Goal: Task Accomplishment & Management: Manage account settings

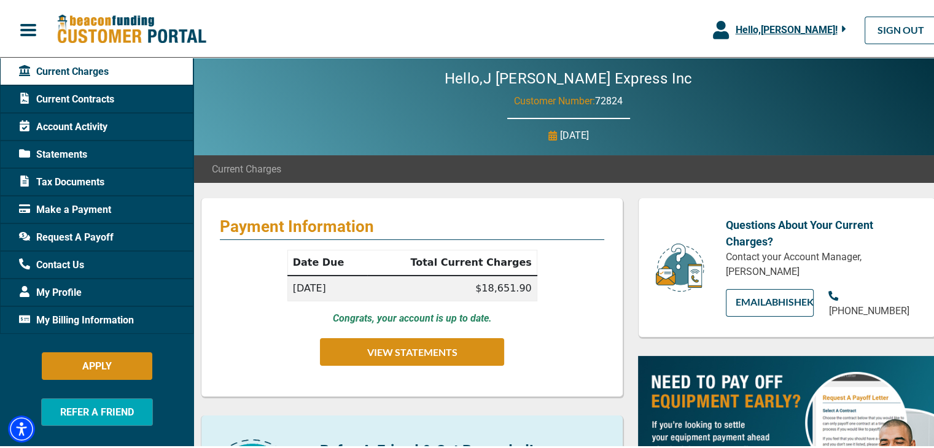
click at [71, 109] on div "Current Contracts" at bounding box center [96, 97] width 193 height 28
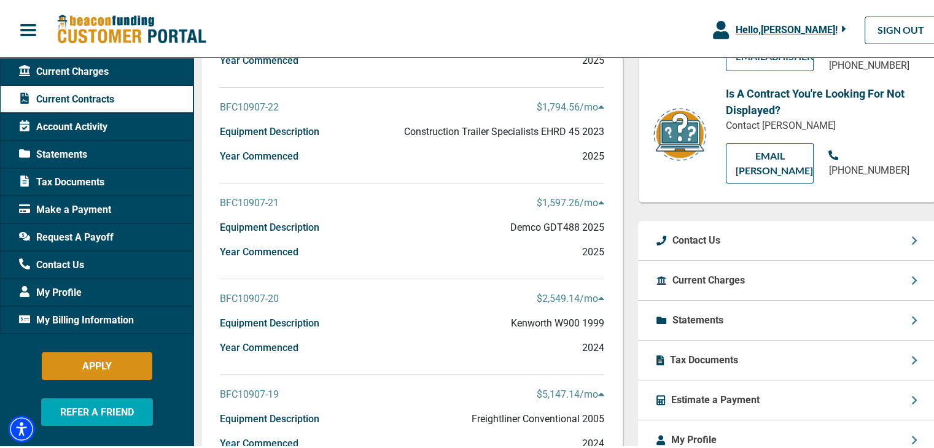
scroll to position [307, 0]
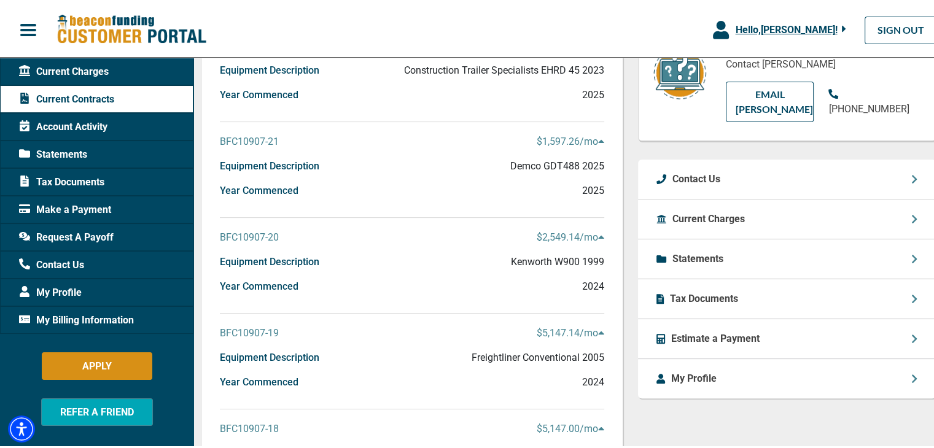
drag, startPoint x: 518, startPoint y: 239, endPoint x: 595, endPoint y: 236, distance: 76.2
click at [595, 236] on div "BFC10907-20 $2,549.14 /mo" at bounding box center [412, 240] width 384 height 25
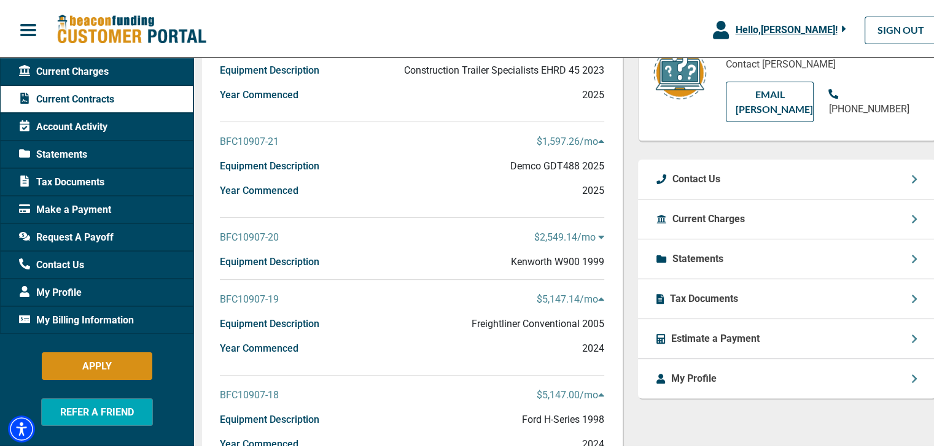
drag, startPoint x: 219, startPoint y: 236, endPoint x: 596, endPoint y: 241, distance: 376.5
click at [596, 241] on div "BFC10907-20 $2,549.14 /mo" at bounding box center [412, 240] width 384 height 25
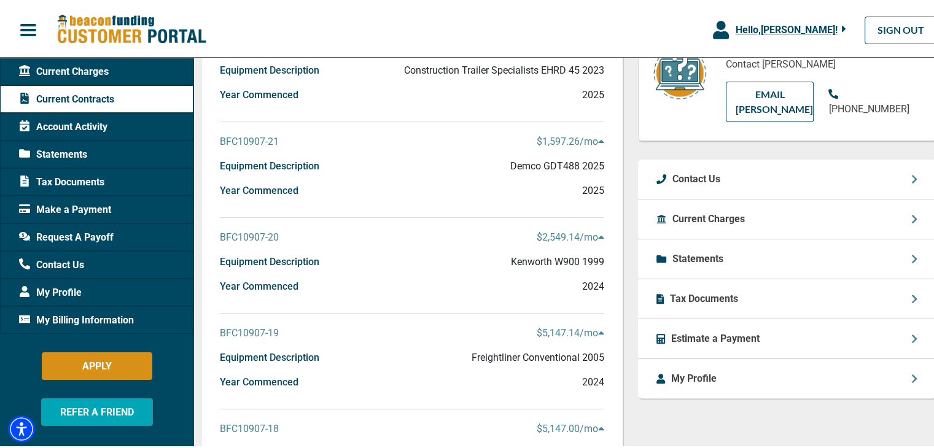
copy div "BFC10907-20 $2,549.14 /mo"
drag, startPoint x: 219, startPoint y: 326, endPoint x: 322, endPoint y: 312, distance: 104.8
click at [322, 312] on div "Current Contracts BFC10907-23 $1,749.31 /mo Equipment Description Brazos Traile…" at bounding box center [412, 253] width 423 height 728
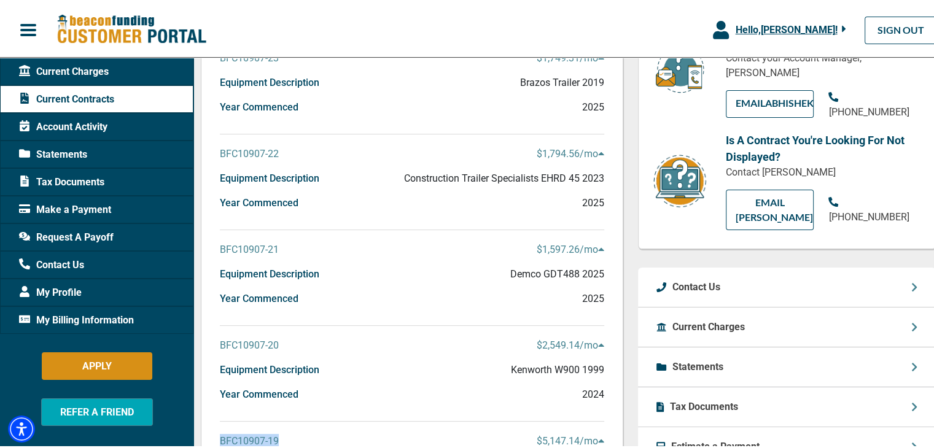
scroll to position [123, 0]
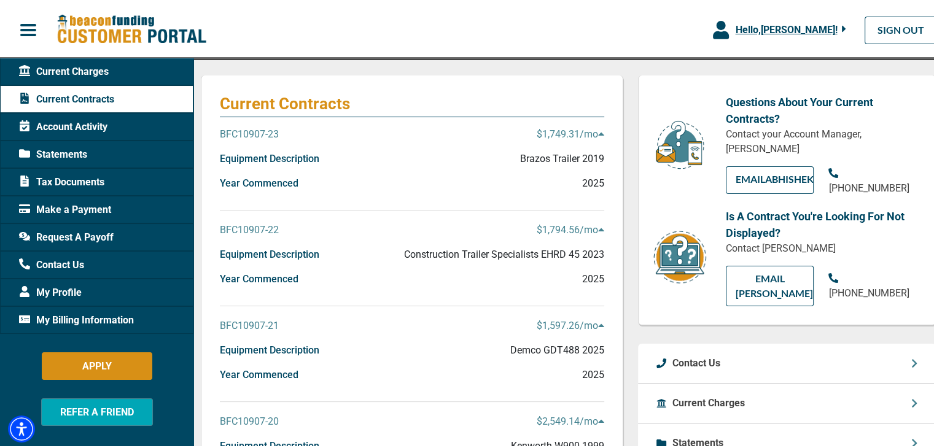
drag, startPoint x: 275, startPoint y: 318, endPoint x: 604, endPoint y: 318, distance: 329.2
click at [604, 318] on div "Current Contracts BFC10907-23 $1,749.31 /mo Equipment Description Brazos Traile…" at bounding box center [412, 437] width 423 height 728
copy div "BFC10907-21 $1,597.26 /mo"
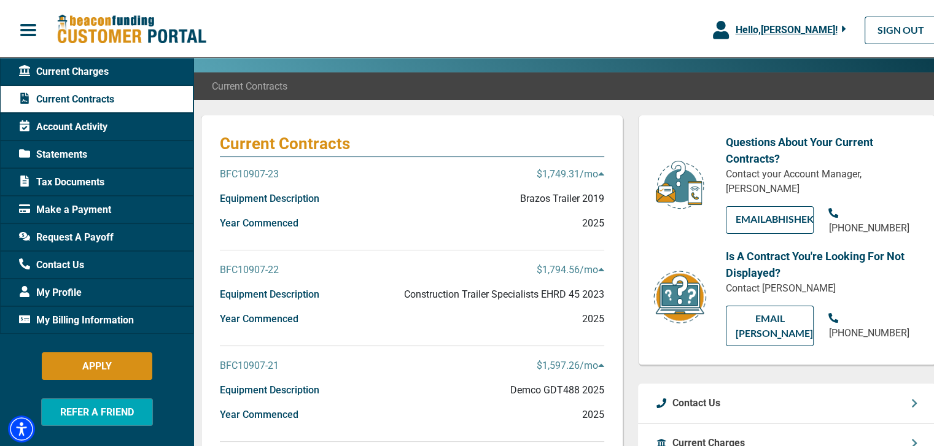
scroll to position [61, 0]
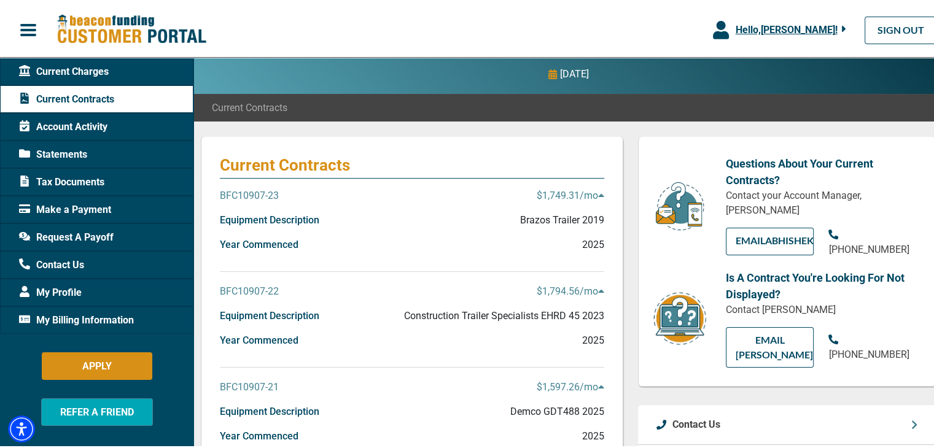
drag, startPoint x: 219, startPoint y: 289, endPoint x: 616, endPoint y: 282, distance: 397.4
copy div "BFC10907-22 $1,794.56 /mo"
drag, startPoint x: 218, startPoint y: 195, endPoint x: 599, endPoint y: 196, distance: 381.4
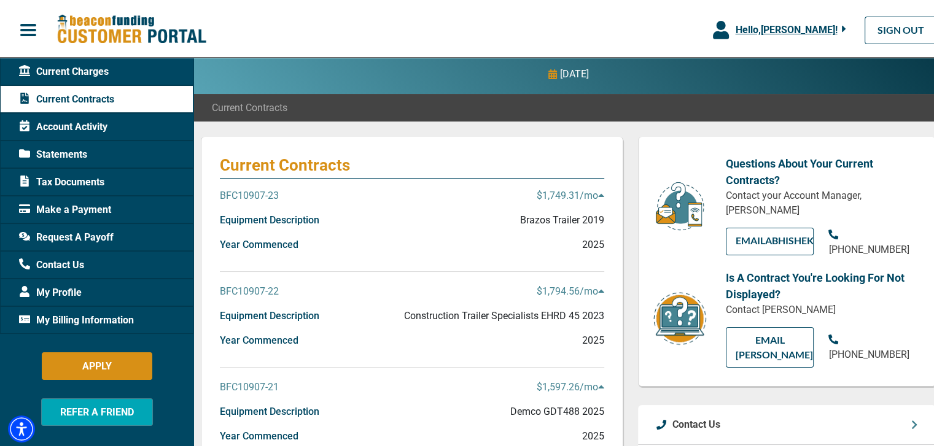
copy div "BFC10907-23 $1,749.31 /mo"
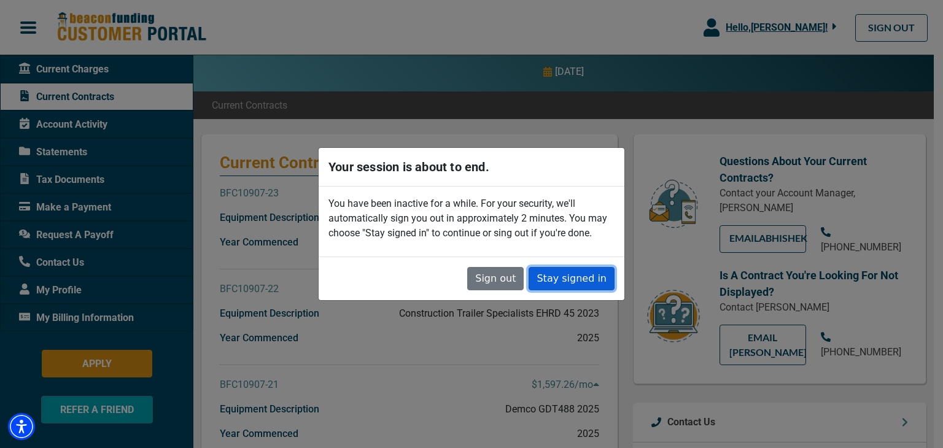
click at [545, 274] on button "Stay signed in" at bounding box center [572, 278] width 86 height 23
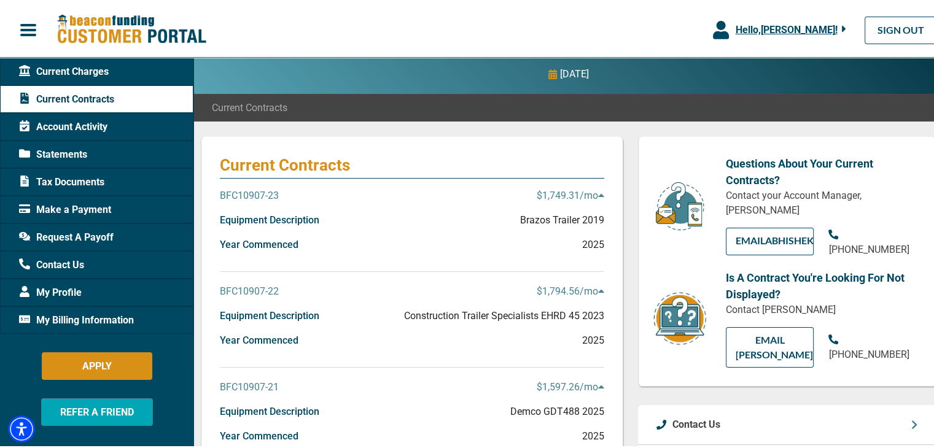
click at [70, 149] on span "Statements" at bounding box center [53, 152] width 68 height 15
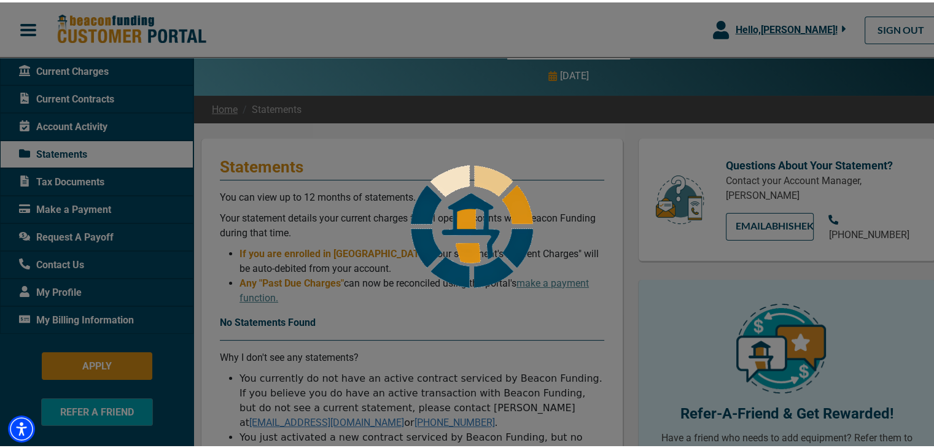
scroll to position [123, 0]
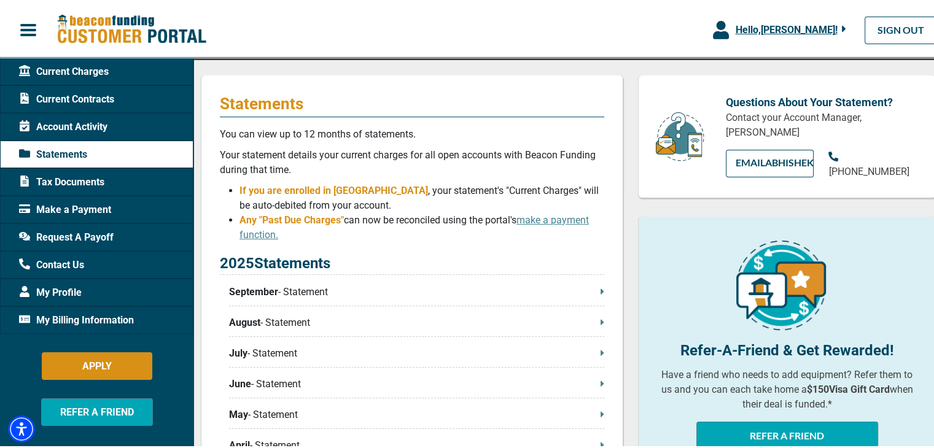
click at [339, 315] on p "August - Statement" at bounding box center [416, 320] width 375 height 15
click at [593, 325] on p "August - Statement" at bounding box center [416, 320] width 375 height 15
click at [588, 289] on p "September - Statement" at bounding box center [416, 290] width 375 height 15
click at [237, 354] on span "July" at bounding box center [238, 351] width 18 height 15
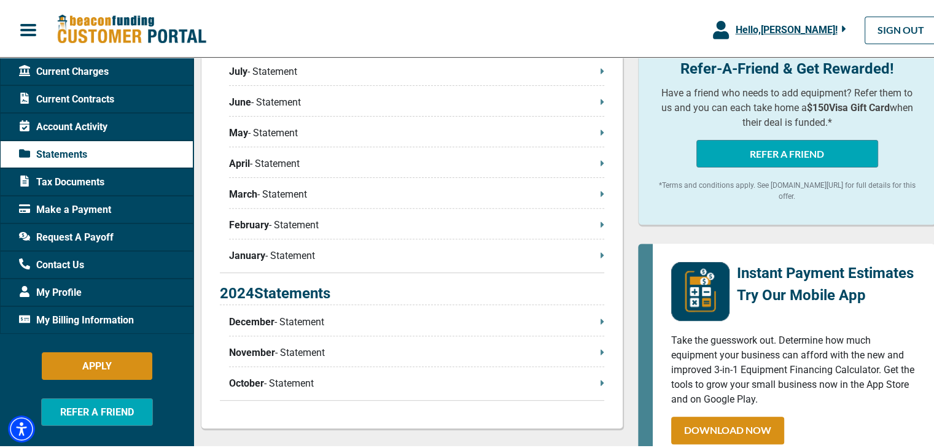
scroll to position [184, 0]
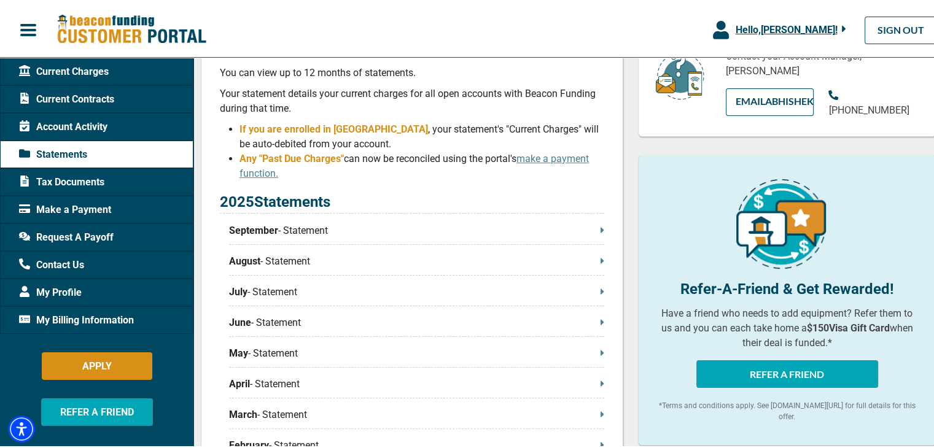
click at [80, 85] on div "Current Contracts" at bounding box center [96, 97] width 193 height 28
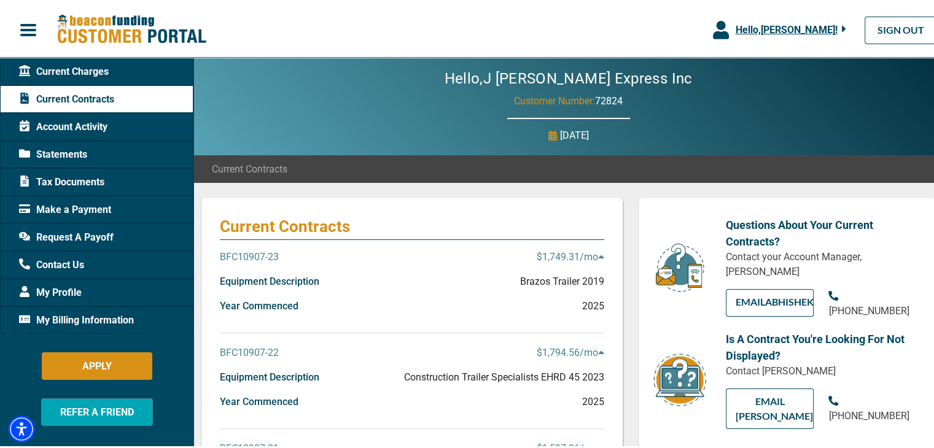
click at [253, 251] on p "BFC10907-23" at bounding box center [249, 255] width 59 height 15
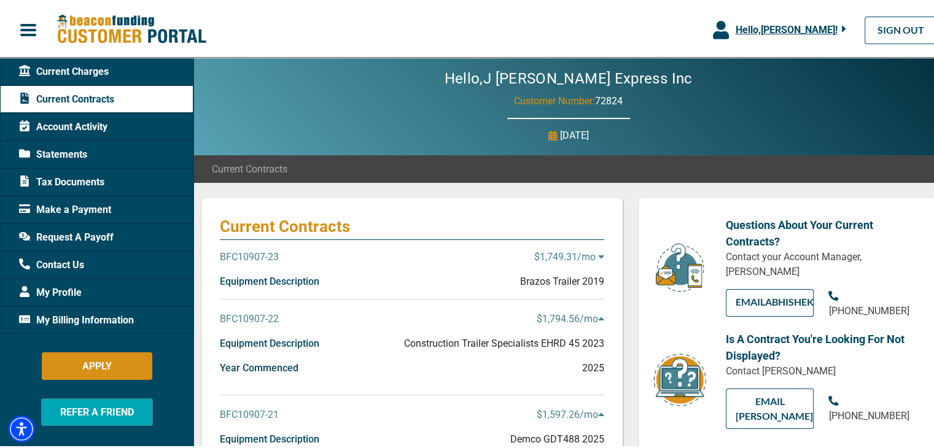
click at [253, 251] on p "BFC10907-23" at bounding box center [249, 255] width 59 height 15
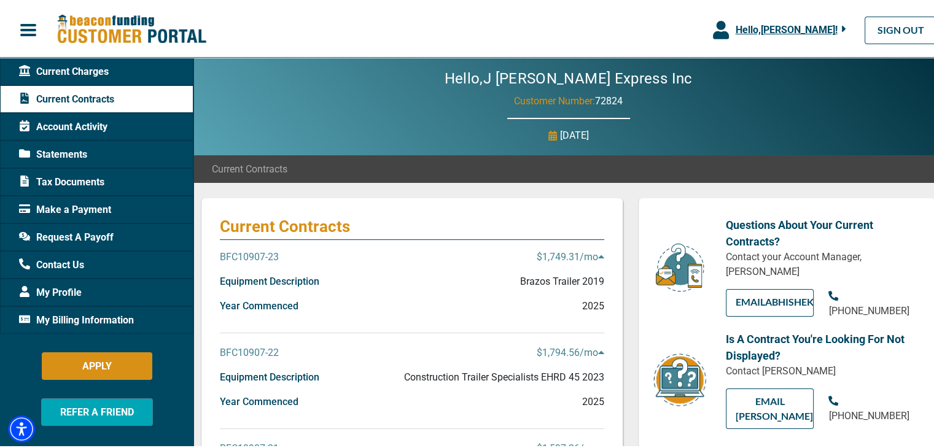
click at [255, 305] on p "Year Commenced" at bounding box center [259, 304] width 79 height 15
click at [283, 278] on p "Equipment Description" at bounding box center [269, 279] width 99 height 15
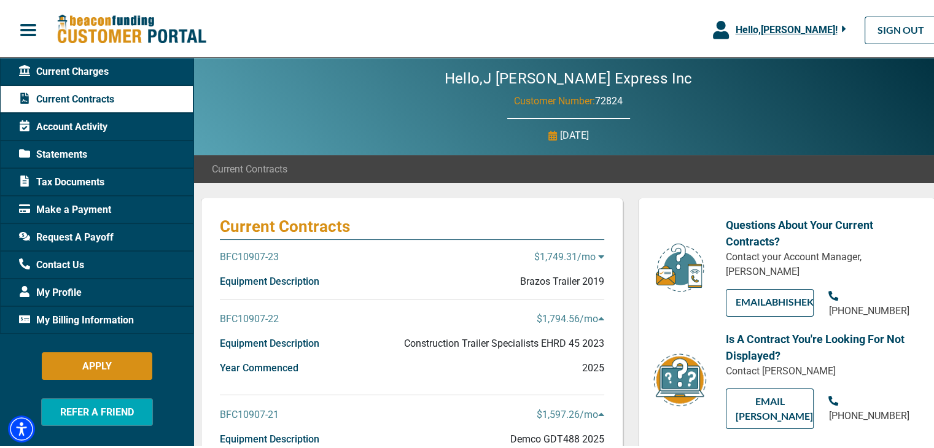
click at [400, 255] on div "BFC10907-23 $1,749.31 /mo" at bounding box center [412, 260] width 384 height 25
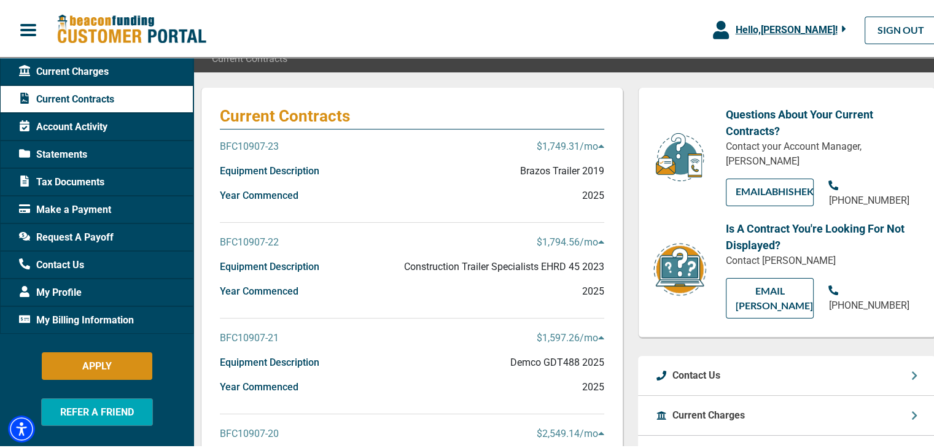
scroll to position [184, 0]
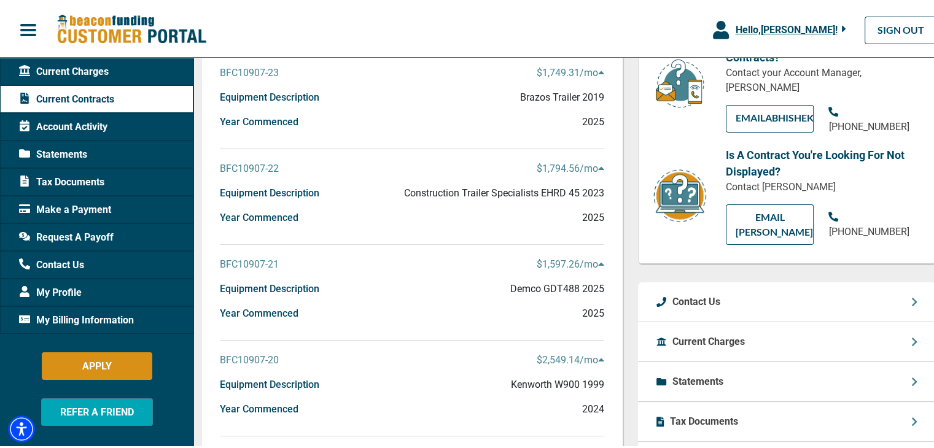
click at [454, 206] on div "Equipment Description Construction Trailer Specialists EHRD 45 2023" at bounding box center [412, 196] width 384 height 25
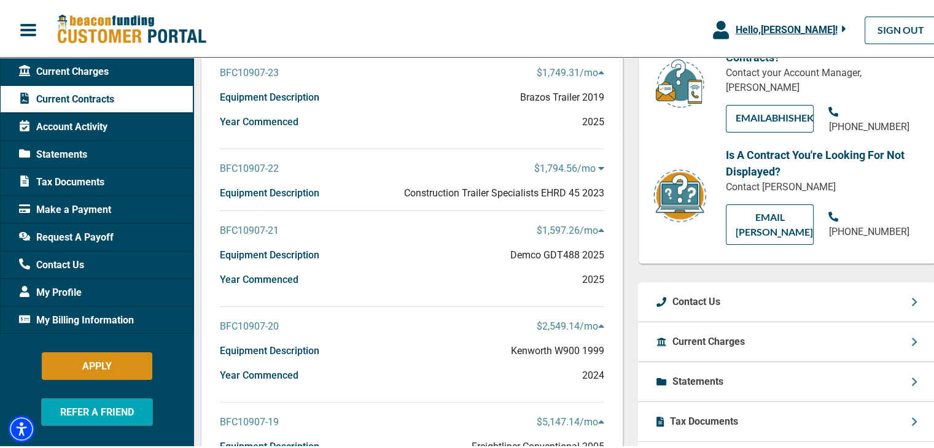
click at [465, 190] on p "Construction Trailer Specialists EHRD 45 2023" at bounding box center [504, 191] width 200 height 15
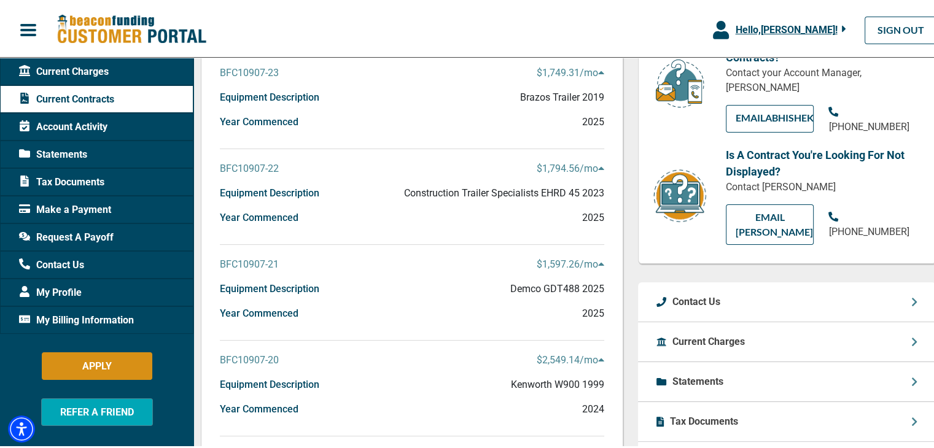
click at [253, 215] on p "Year Commenced" at bounding box center [259, 215] width 79 height 15
click at [88, 115] on div "Account Activity" at bounding box center [96, 125] width 193 height 28
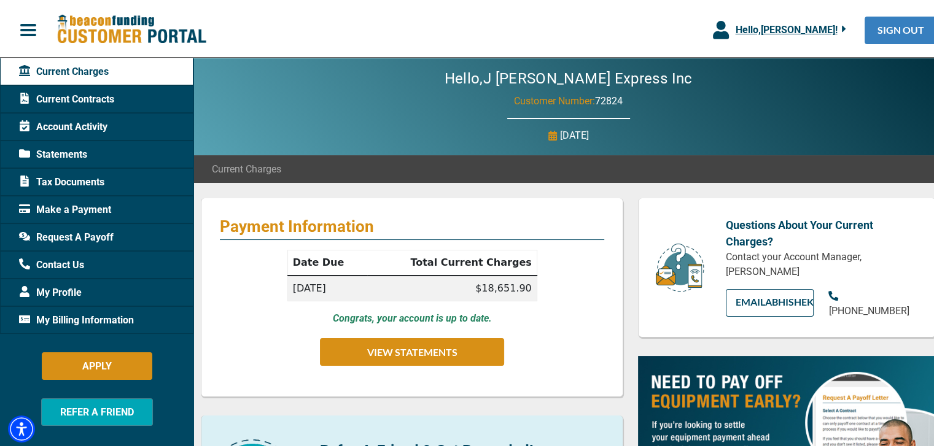
click at [865, 20] on link "SIGN OUT" at bounding box center [901, 28] width 72 height 28
